Goal: Task Accomplishment & Management: Manage account settings

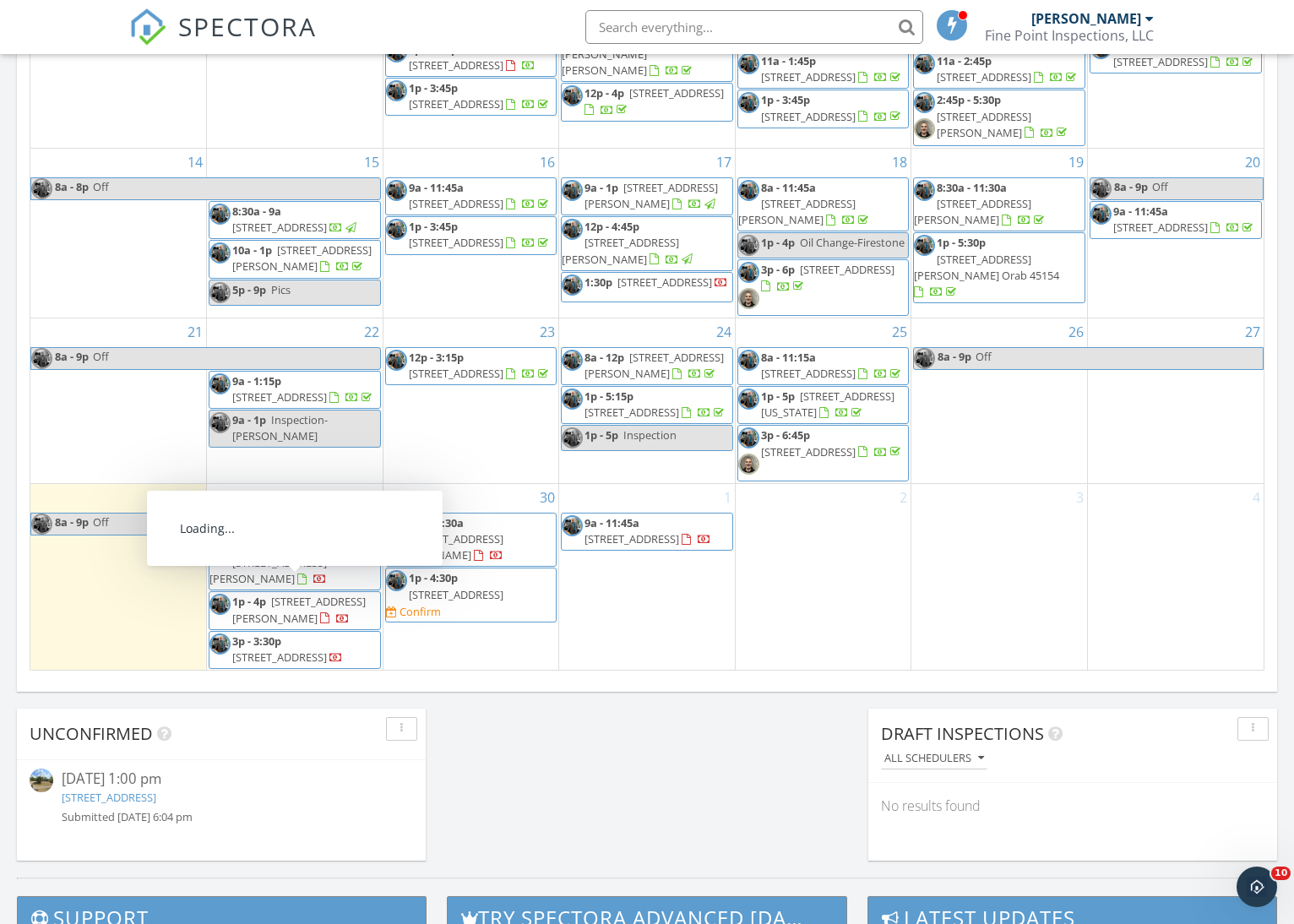
scroll to position [878, 0]
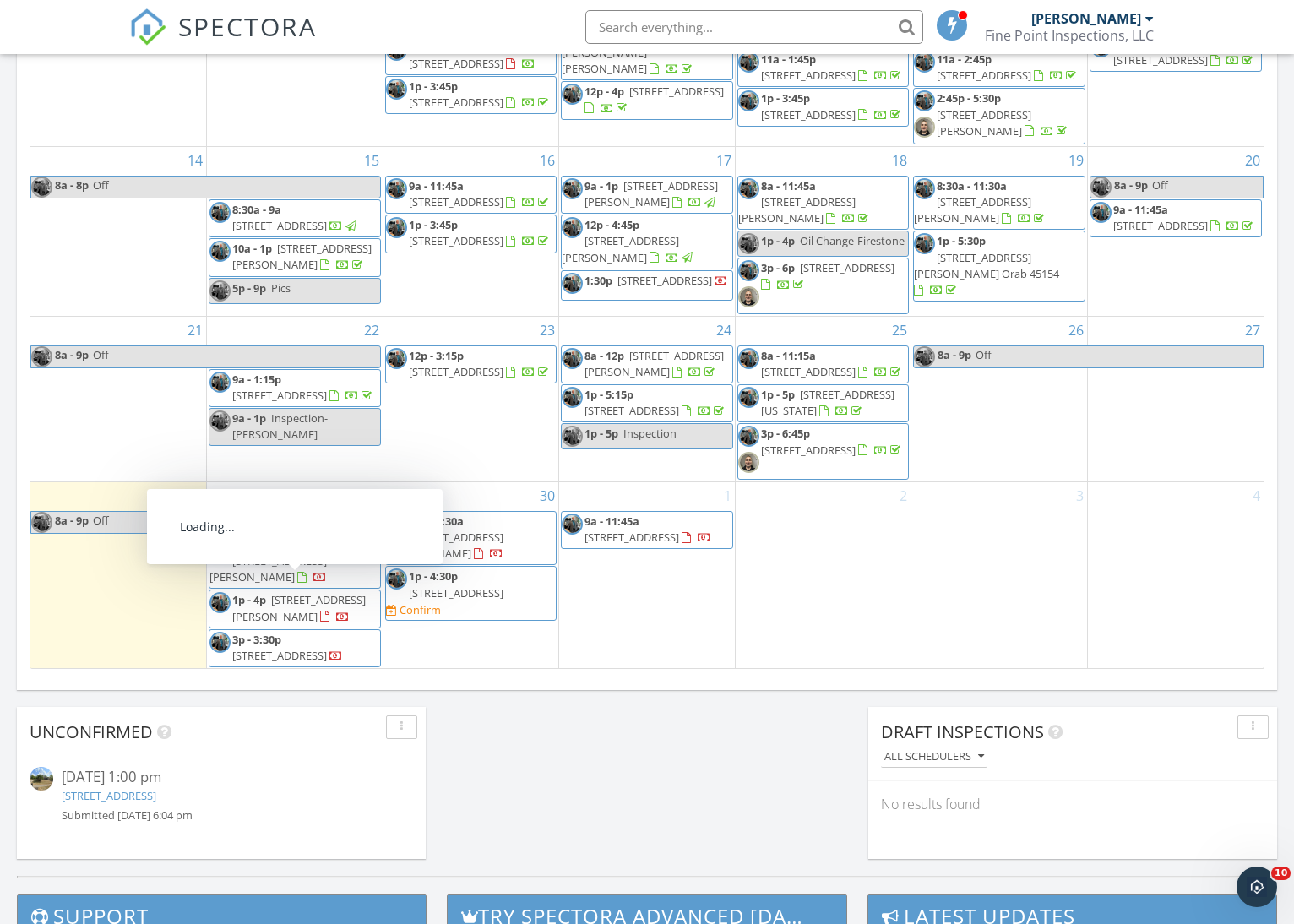
click at [302, 592] on span "36 Crystal Lake Dr, Covington 41017" at bounding box center [299, 607] width 134 height 32
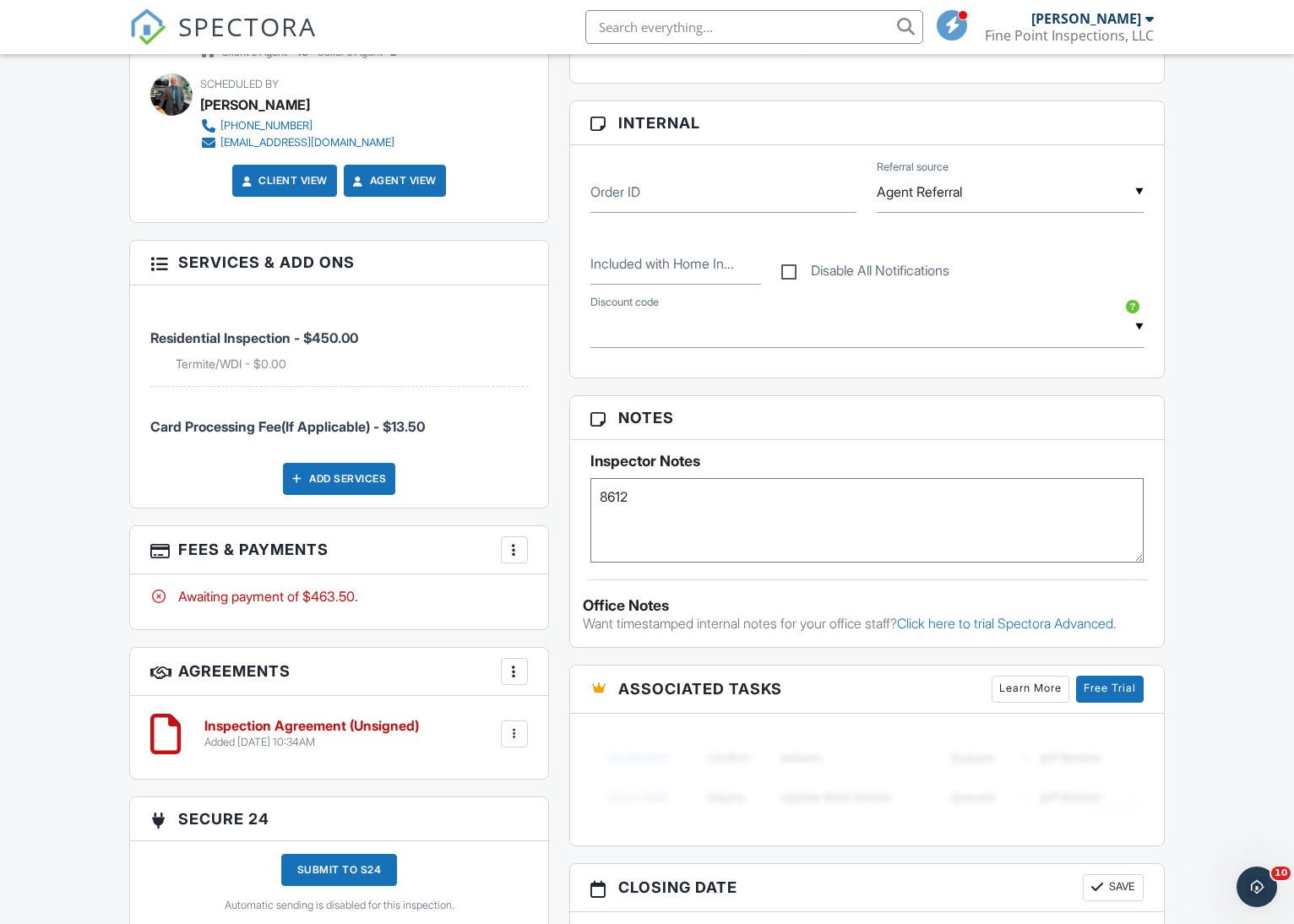
scroll to position [829, 0]
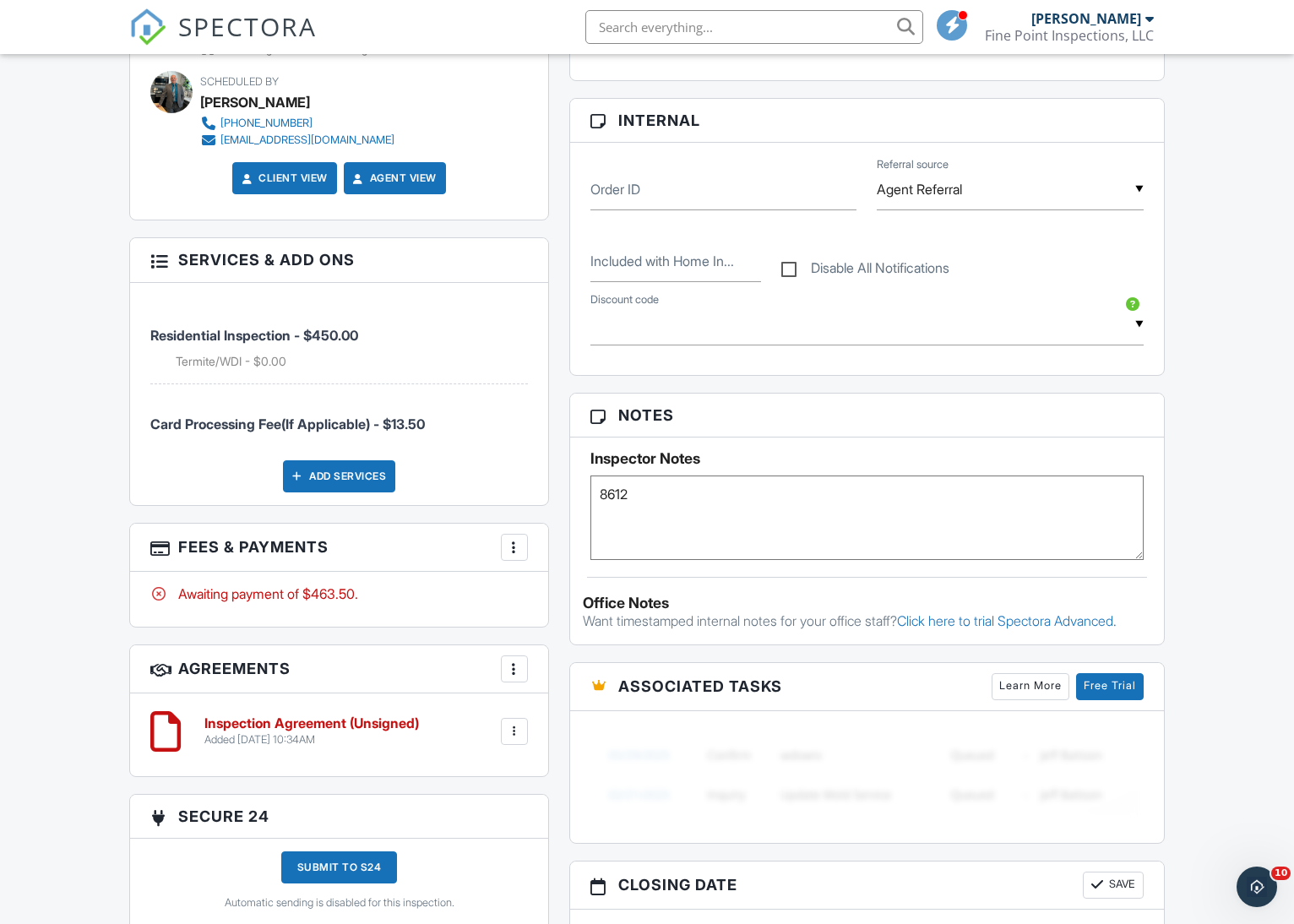
click at [515, 546] on div at bounding box center [515, 548] width 17 height 17
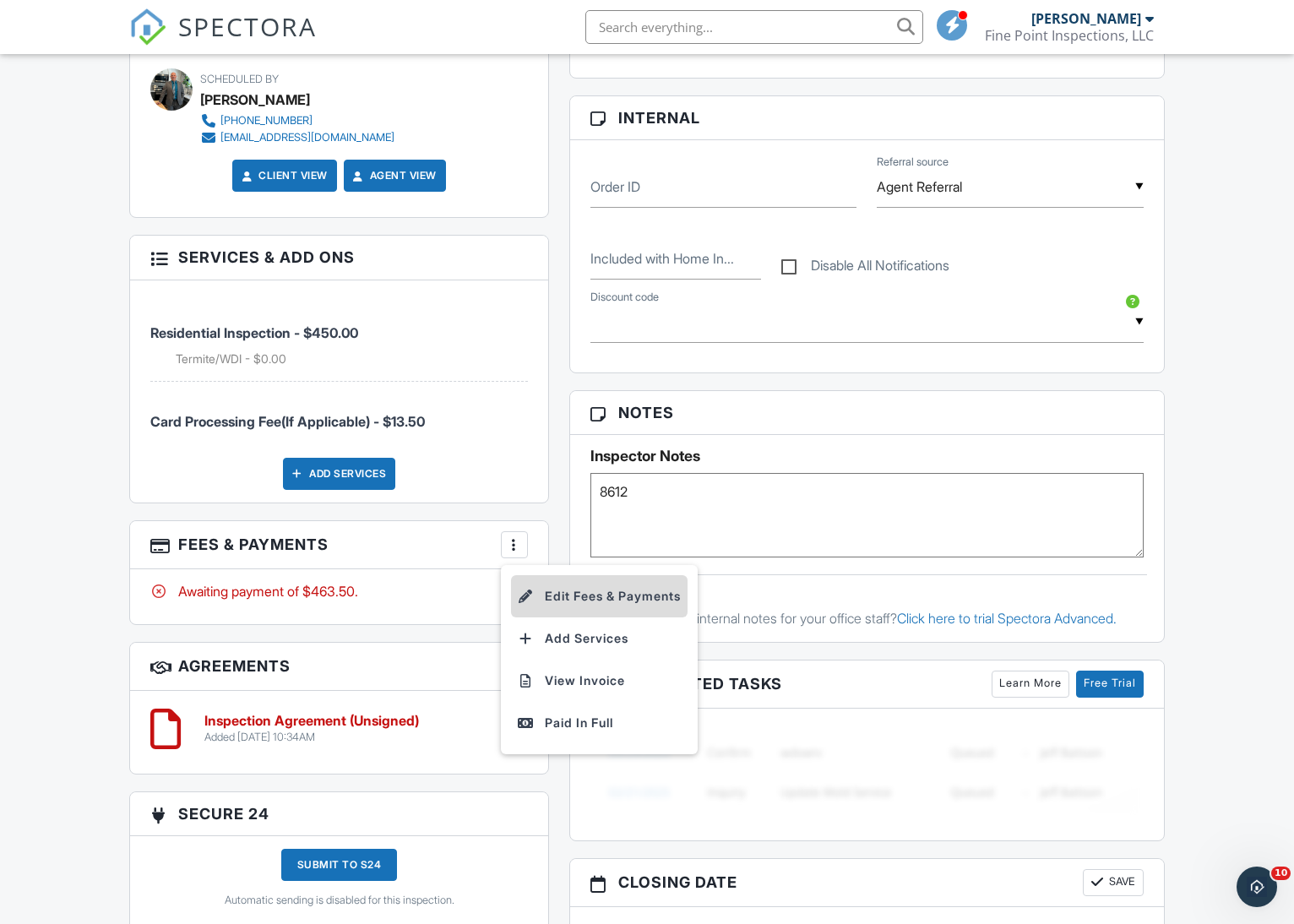
click at [572, 597] on li "Edit Fees & Payments" at bounding box center [599, 596] width 176 height 43
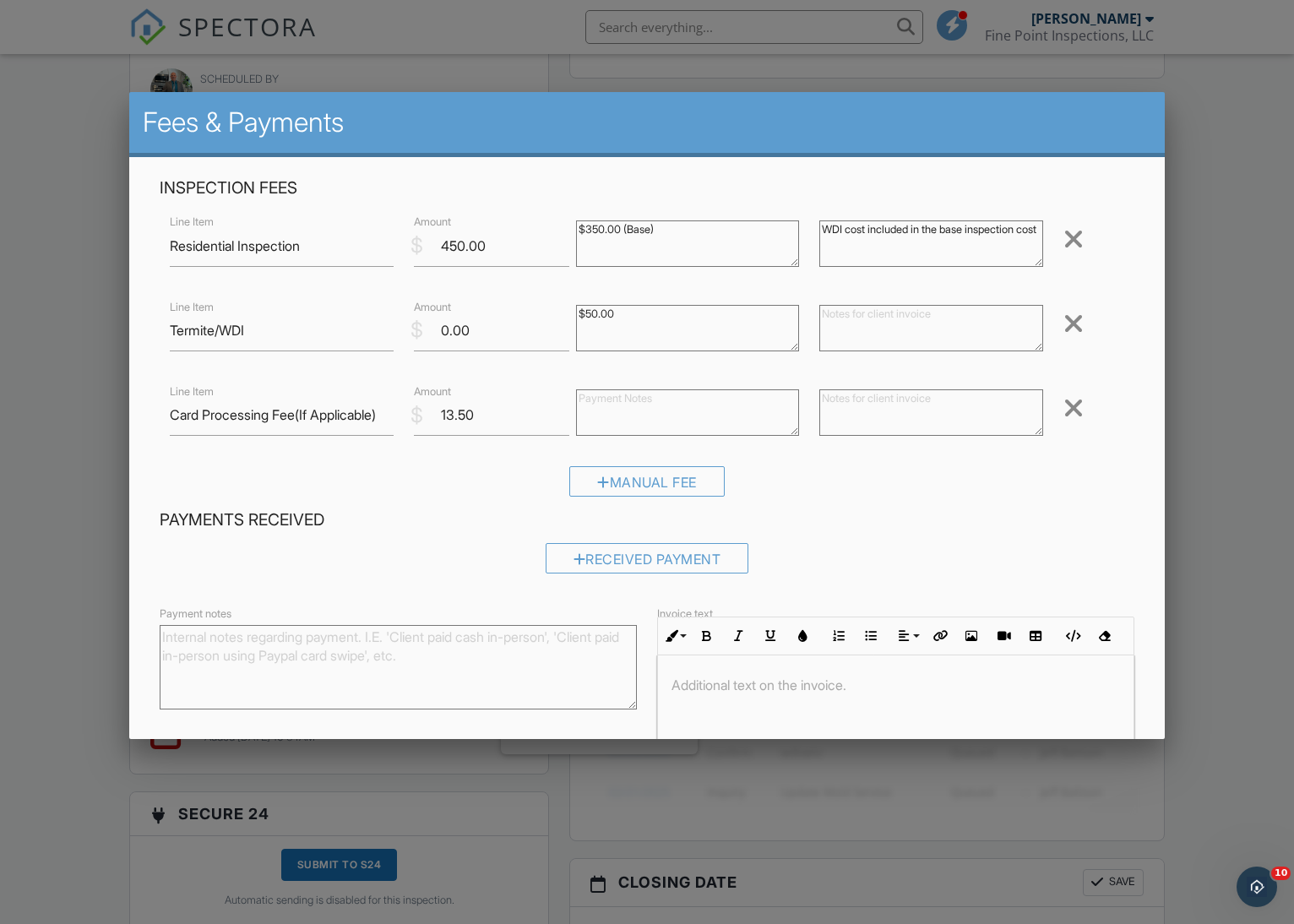
click at [1069, 409] on div at bounding box center [1073, 408] width 20 height 27
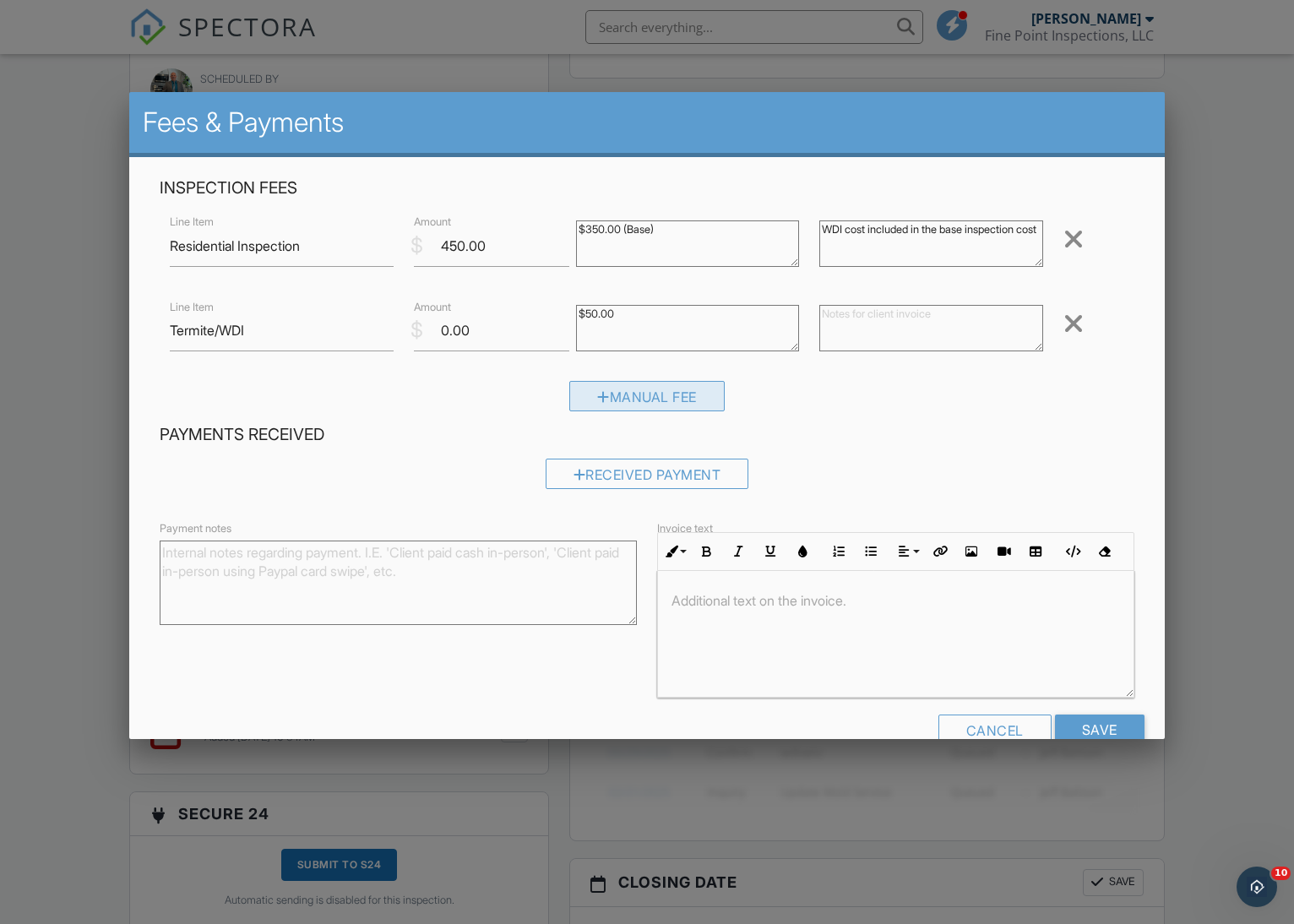
click at [624, 393] on div "Manual Fee" at bounding box center [647, 396] width 155 height 31
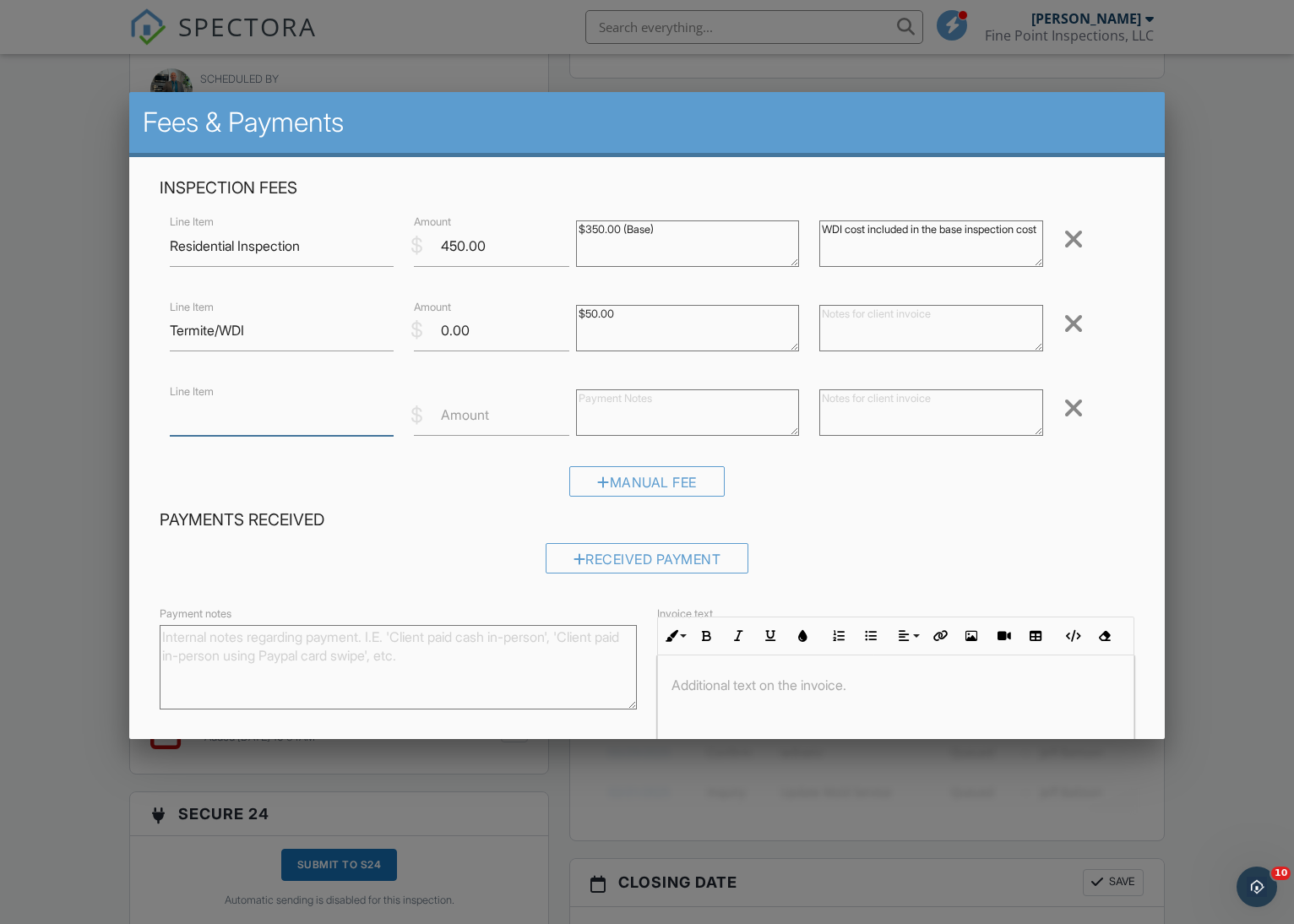
click at [233, 422] on input "Line Item" at bounding box center [281, 415] width 223 height 42
click at [1073, 412] on div at bounding box center [1073, 408] width 20 height 27
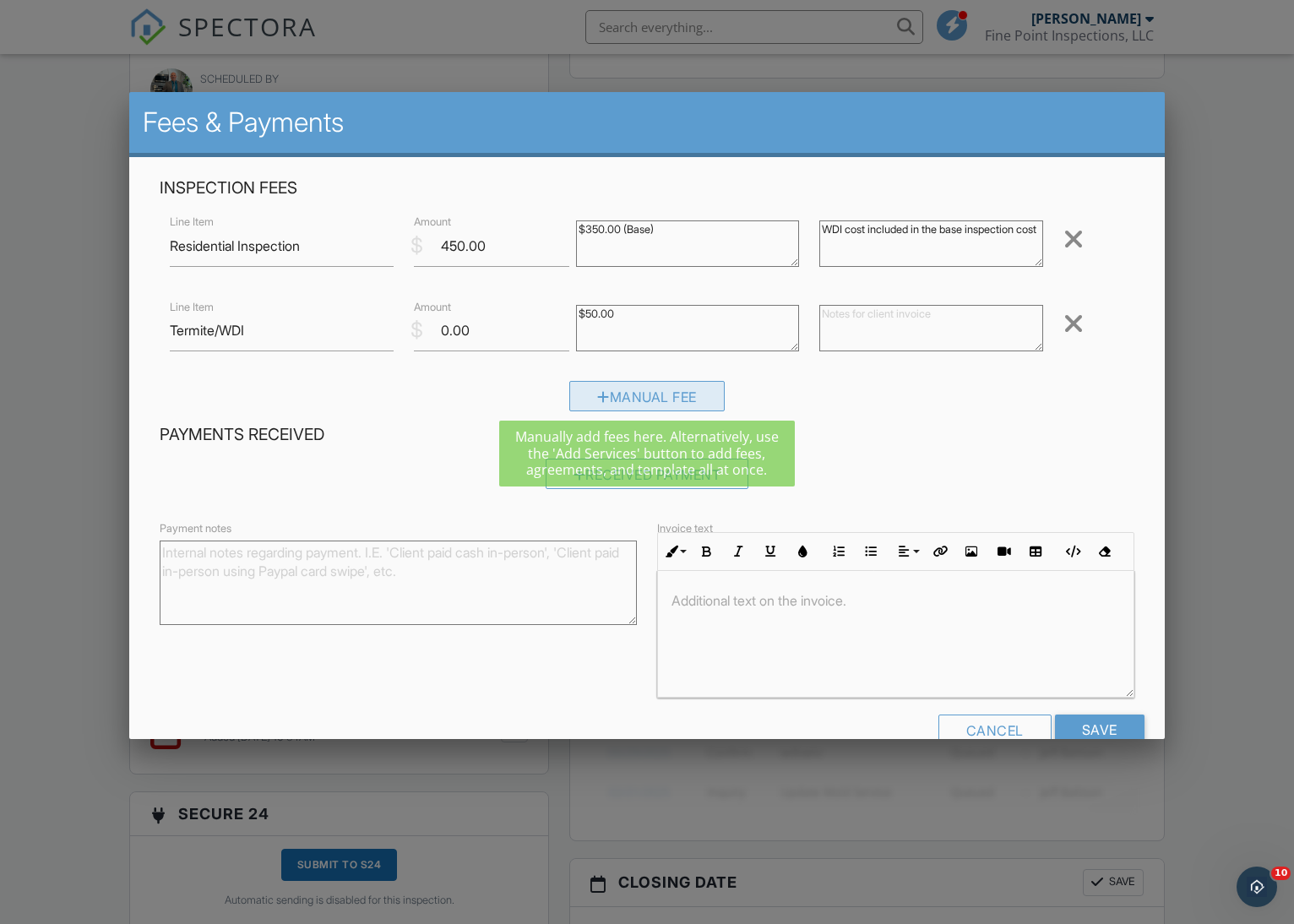
click at [628, 390] on div "Manual Fee" at bounding box center [647, 396] width 155 height 31
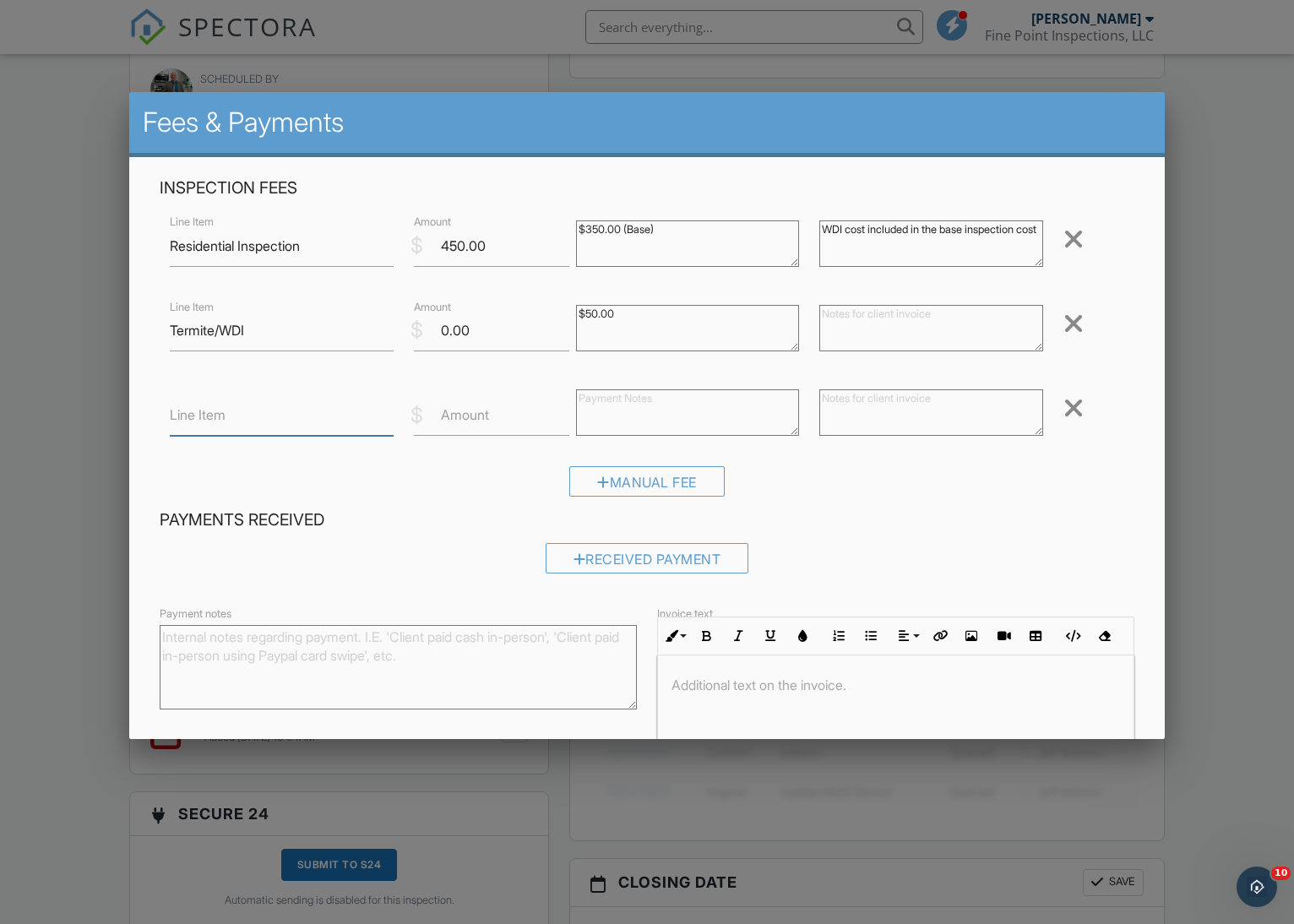
click at [270, 417] on input "Line Item" at bounding box center [281, 415] width 223 height 42
type input "Radon Measurement"
click at [489, 433] on input "Amount" at bounding box center [492, 415] width 155 height 42
type input "125"
click at [636, 479] on div "Manual Fee" at bounding box center [647, 481] width 155 height 31
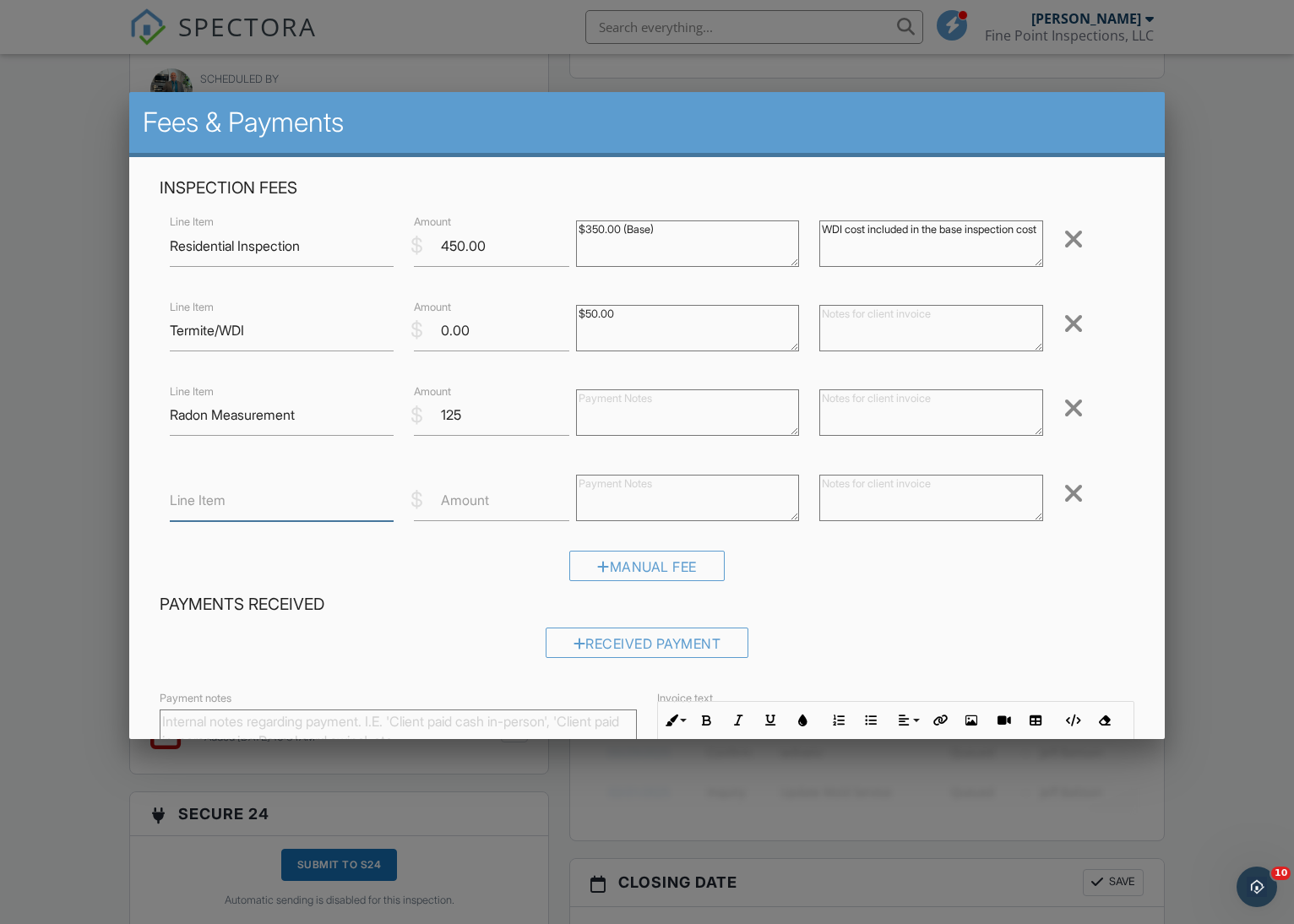
click at [273, 498] on input "Line Item" at bounding box center [281, 500] width 223 height 42
type input "Sewewr Scope"
click at [483, 500] on label "Amount" at bounding box center [465, 500] width 49 height 19
click at [483, 500] on input "Amount" at bounding box center [492, 500] width 155 height 42
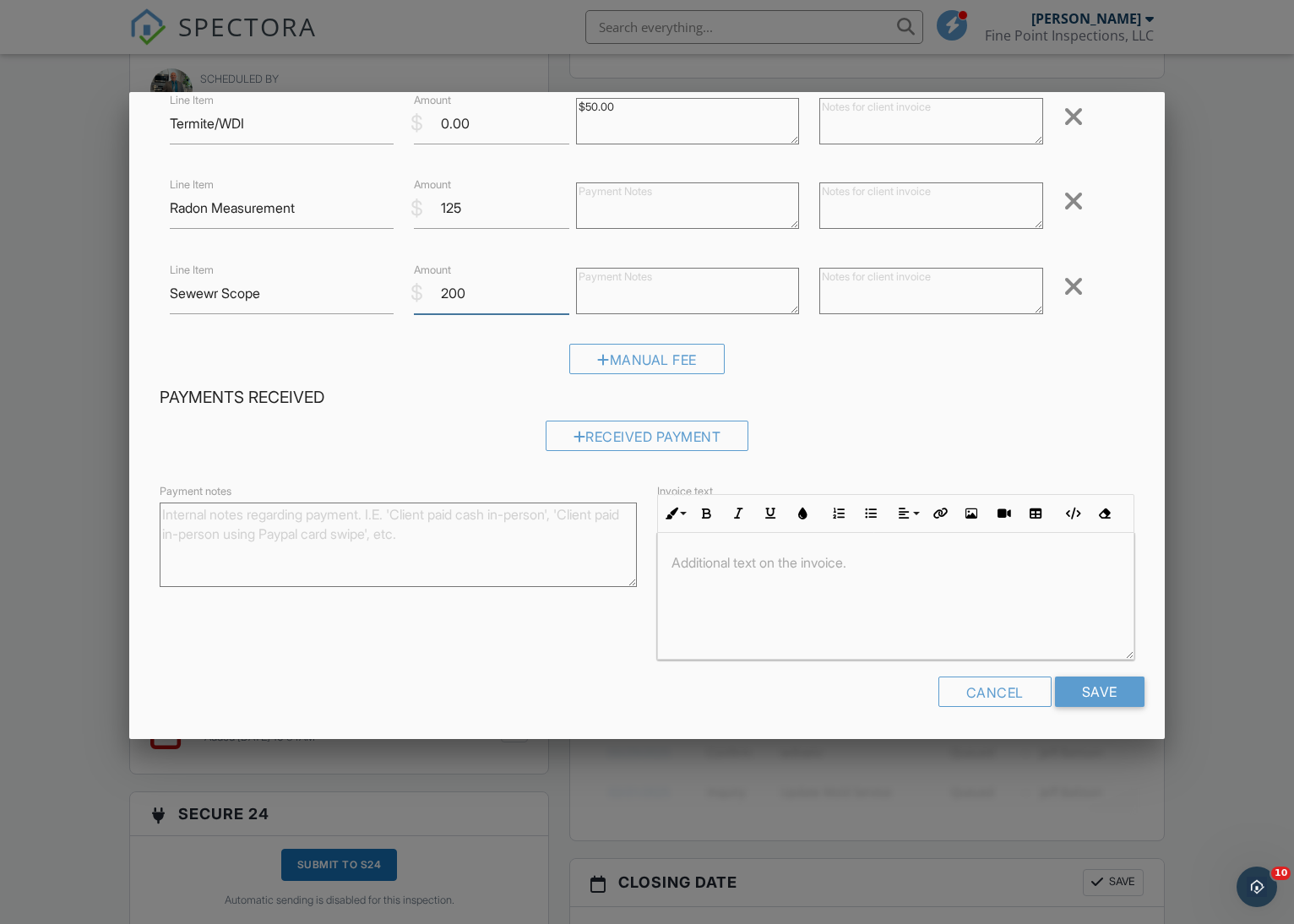
scroll to position [205, 0]
type input "200"
click at [1101, 688] on input "Save" at bounding box center [1099, 693] width 89 height 31
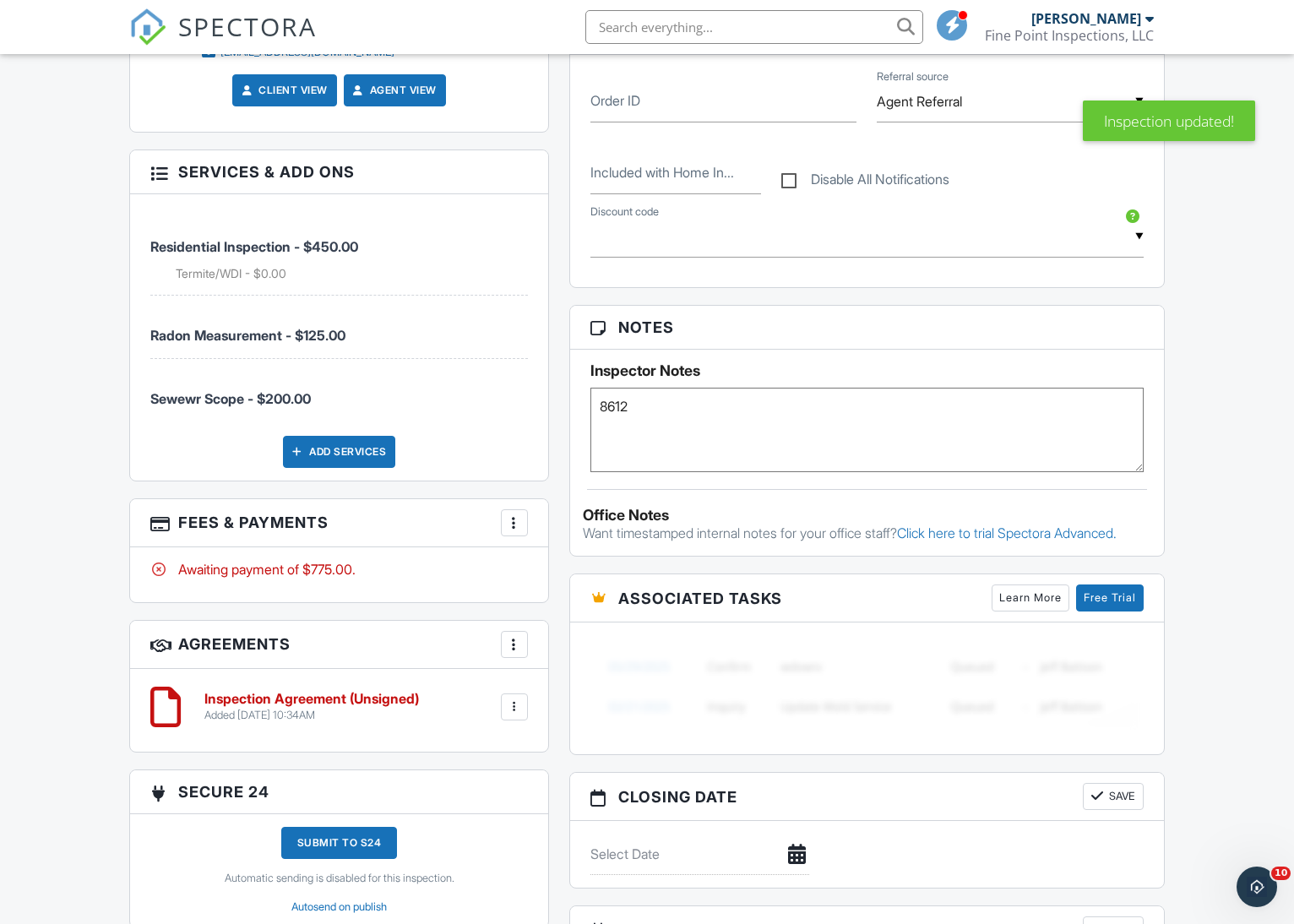
scroll to position [1096, 0]
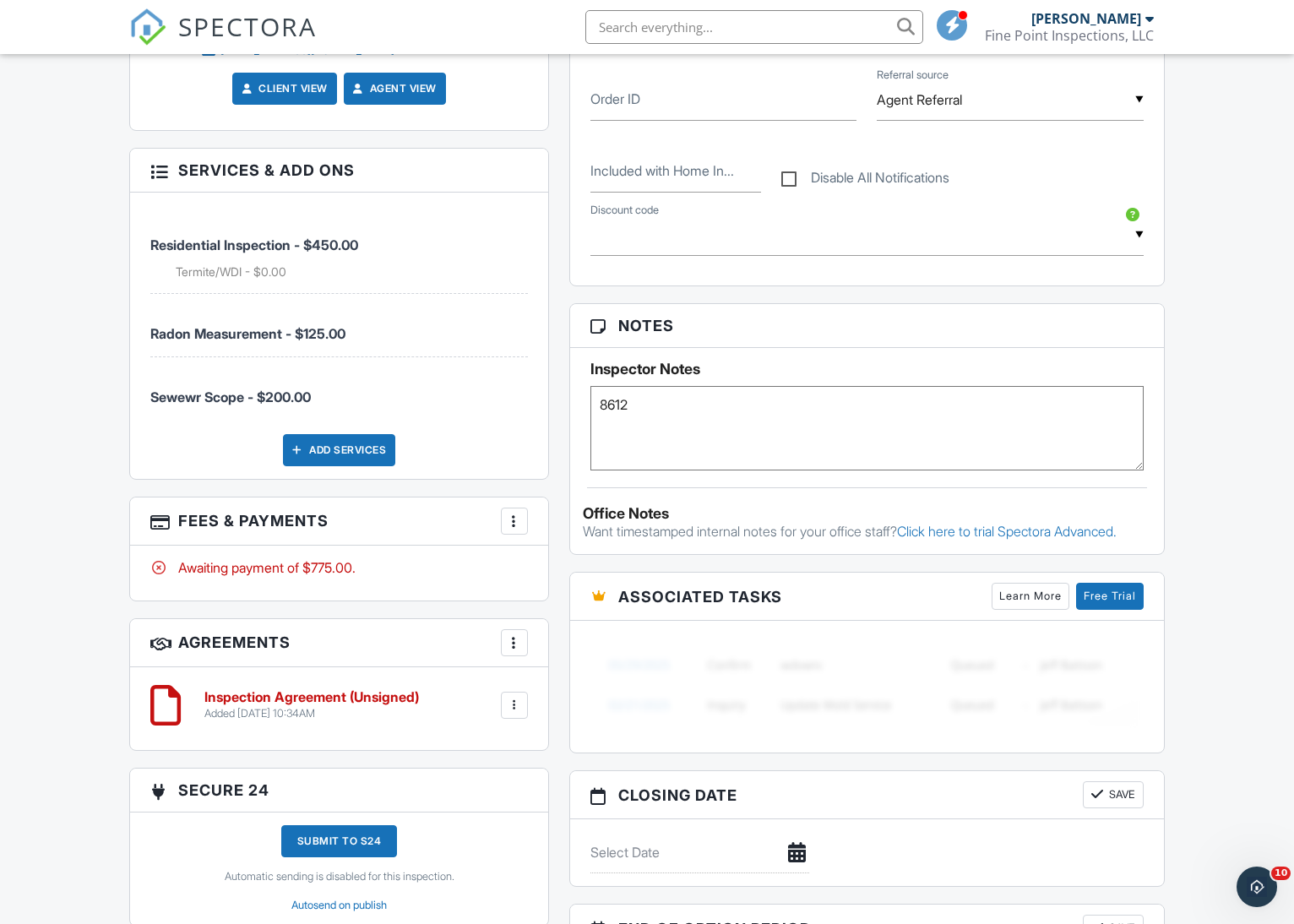
click at [512, 519] on div at bounding box center [515, 521] width 17 height 17
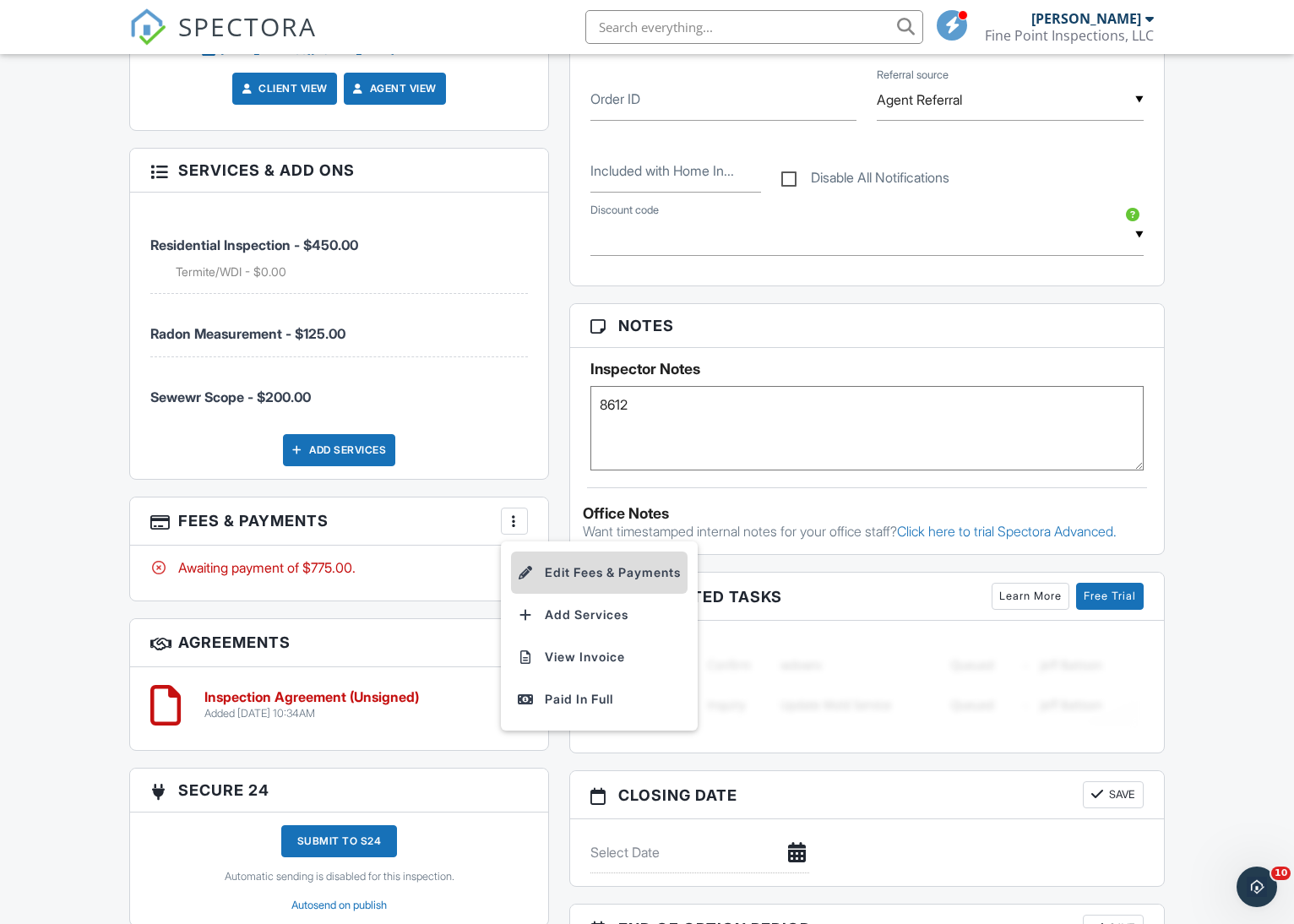
click at [590, 566] on li "Edit Fees & Payments" at bounding box center [599, 572] width 176 height 43
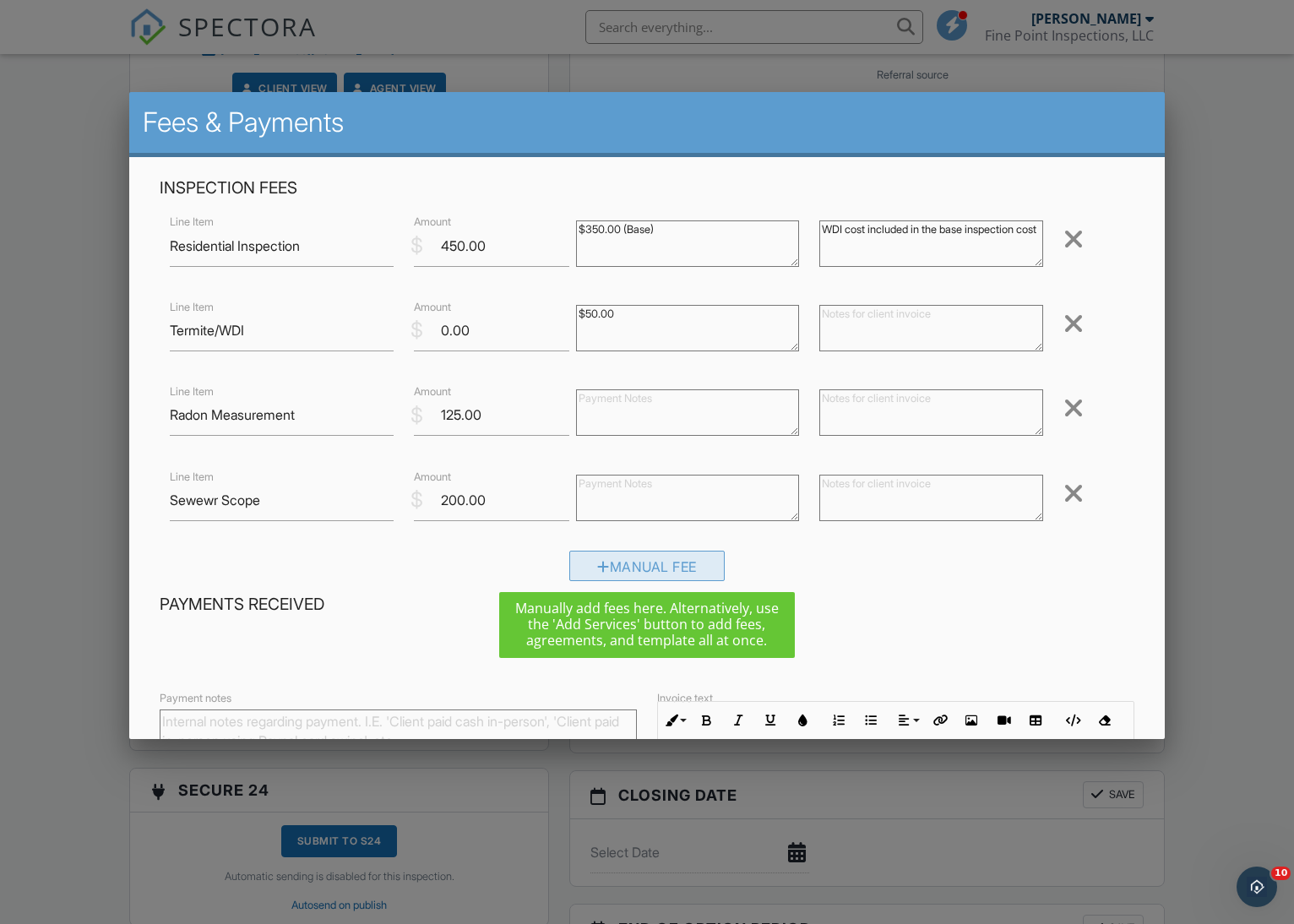
click at [665, 567] on div "Manual Fee" at bounding box center [647, 565] width 155 height 31
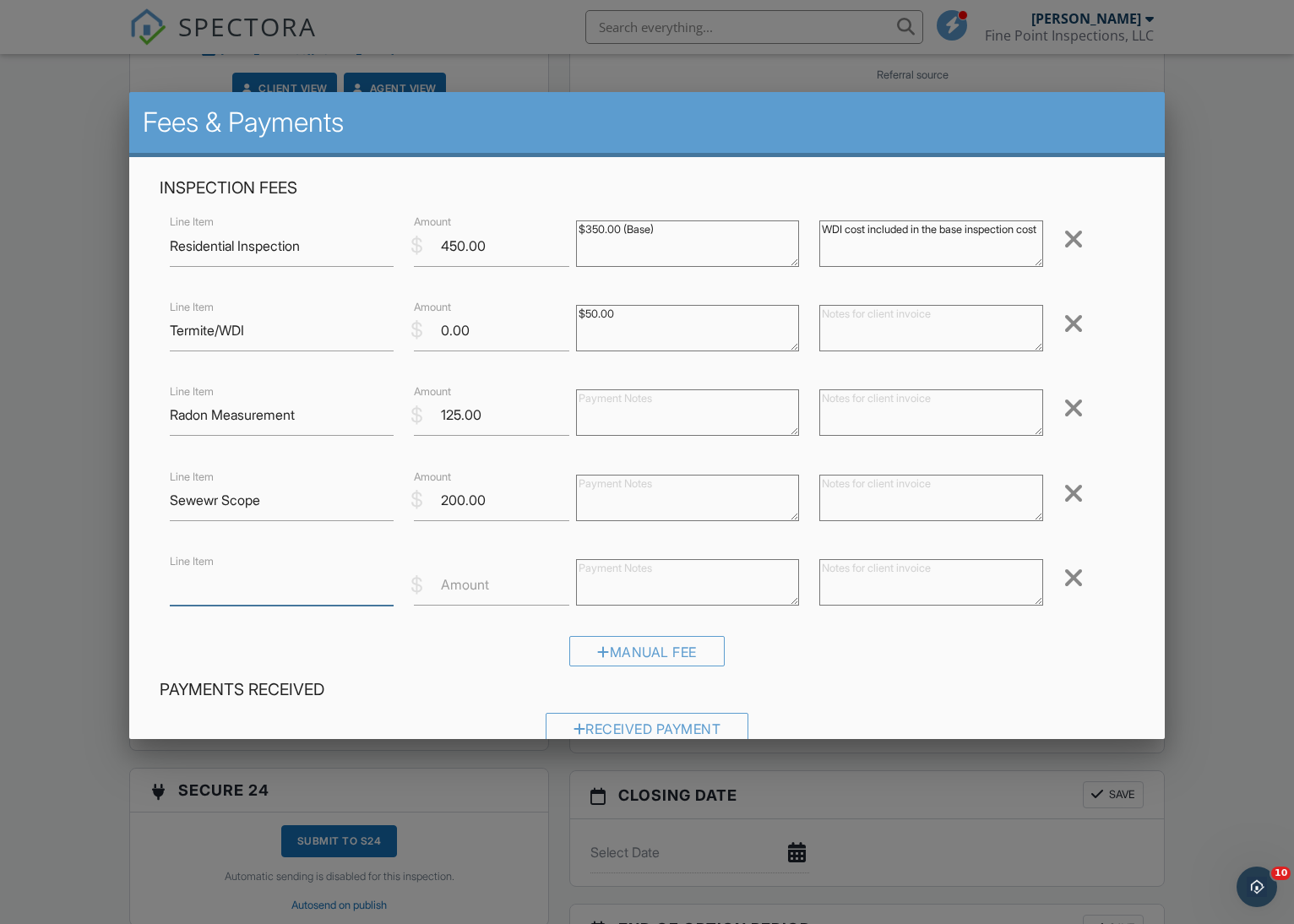
click at [308, 585] on input "Line Item" at bounding box center [281, 584] width 223 height 42
type input "Card Processing Fee(If Applicable)"
click at [489, 579] on label "Amount" at bounding box center [465, 584] width 49 height 19
click at [489, 579] on input "Amount" at bounding box center [492, 584] width 155 height 42
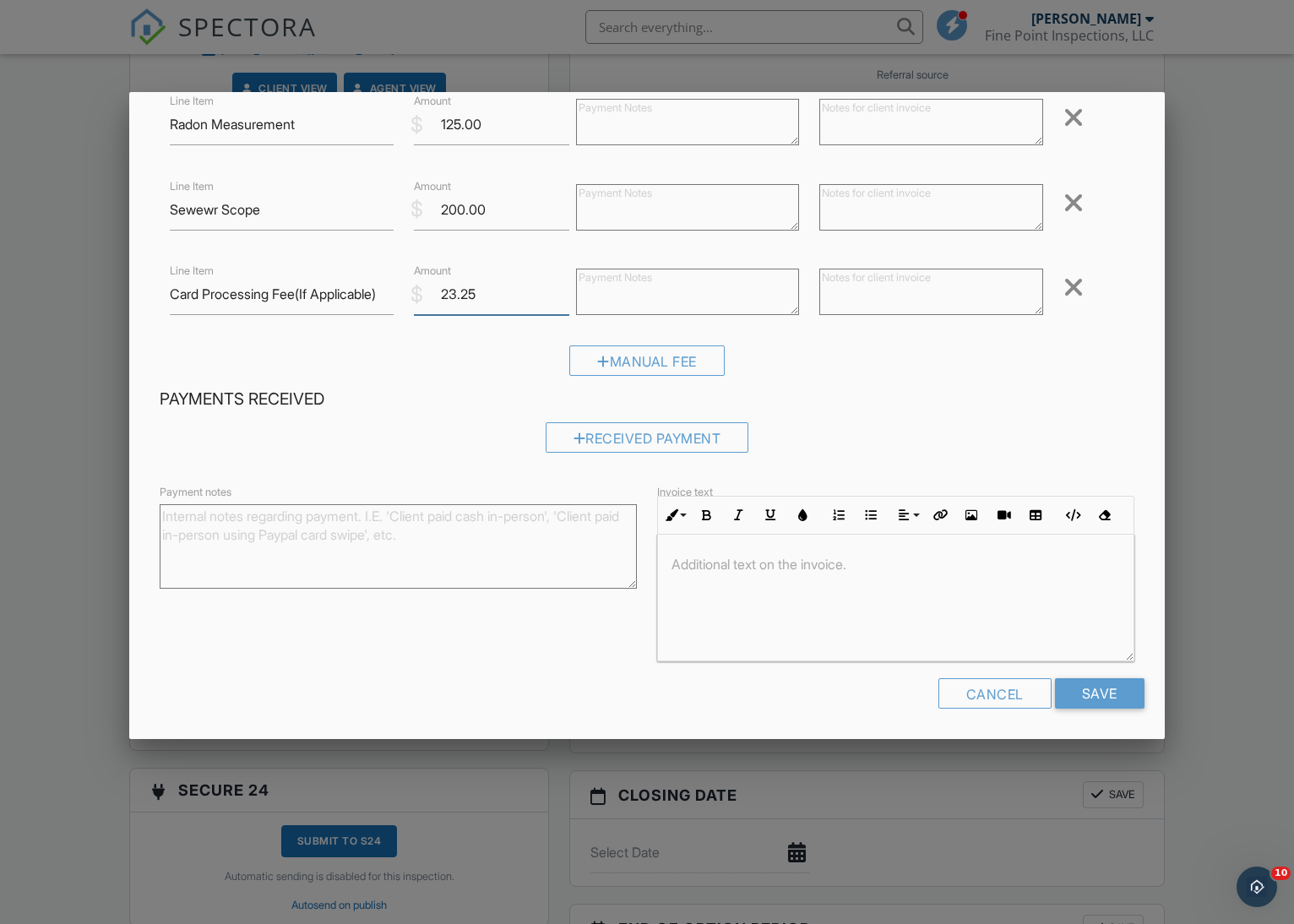
scroll to position [290, 0]
type input "23.25"
click at [1104, 687] on input "Save" at bounding box center [1099, 694] width 89 height 31
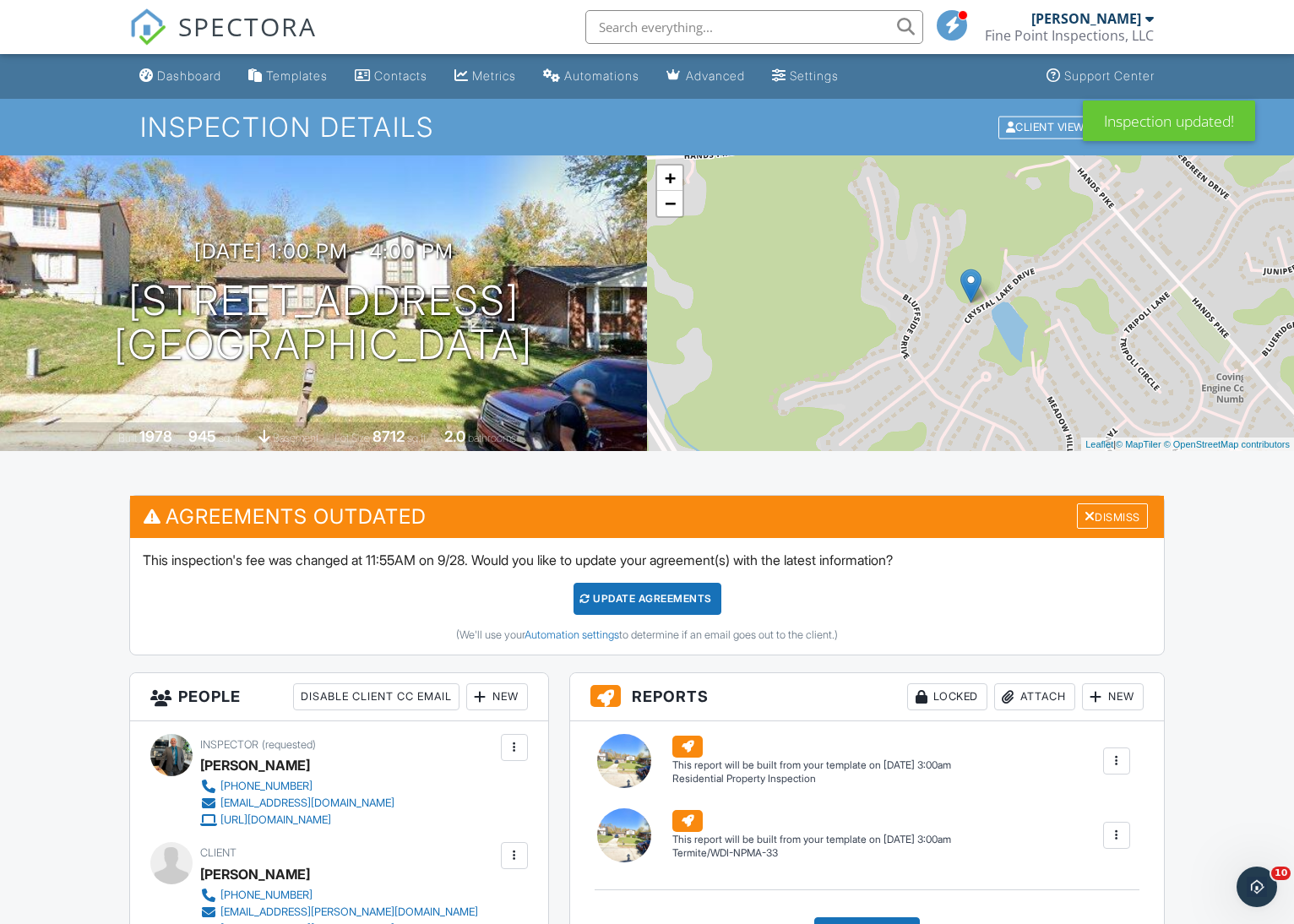
click at [658, 595] on div "Update Agreements" at bounding box center [647, 599] width 148 height 32
